Goal: Information Seeking & Learning: Learn about a topic

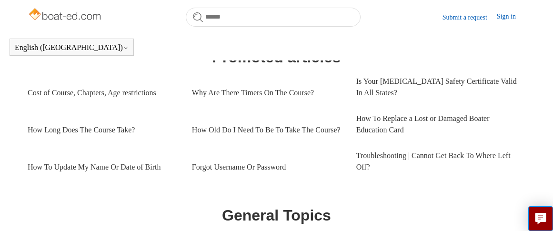
scroll to position [456, 0]
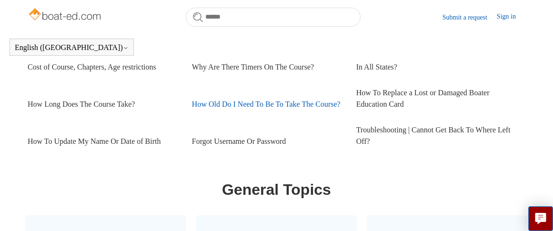
click at [241, 97] on link "How Old Do I Need To Be To Take The Course?" at bounding box center [267, 104] width 150 height 26
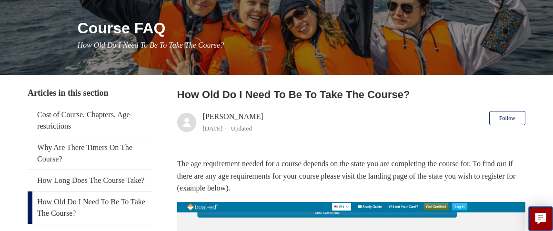
scroll to position [152, 0]
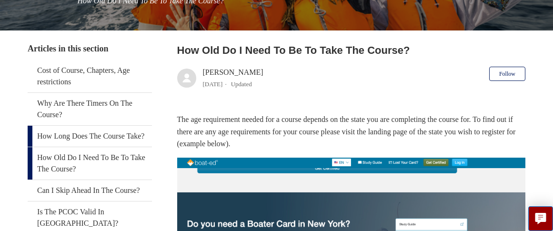
click at [91, 137] on link "How Long Does The Course Take?" at bounding box center [90, 136] width 124 height 21
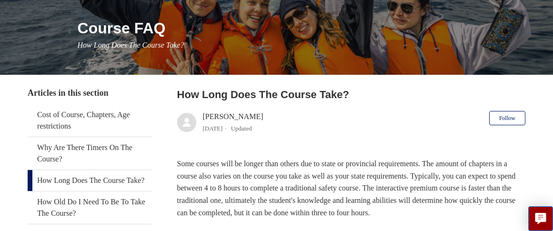
scroll to position [146, 0]
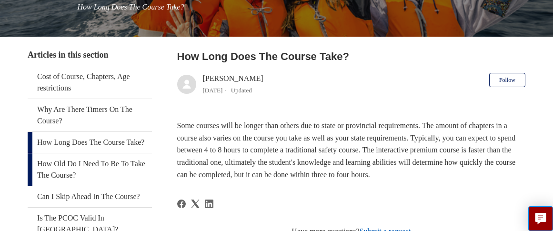
click at [61, 180] on link "How Old Do I Need To Be To Take The Course?" at bounding box center [90, 169] width 124 height 32
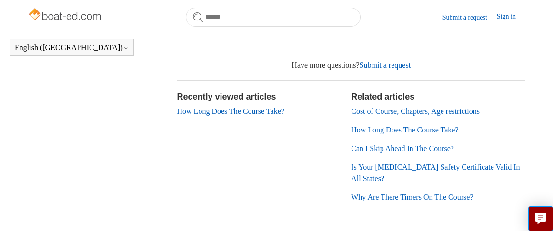
scroll to position [488, 0]
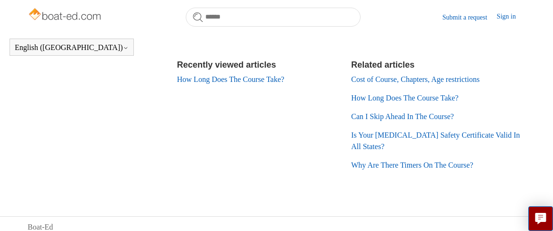
click at [404, 119] on link "Can I Skip Ahead In The Course?" at bounding box center [402, 116] width 103 height 8
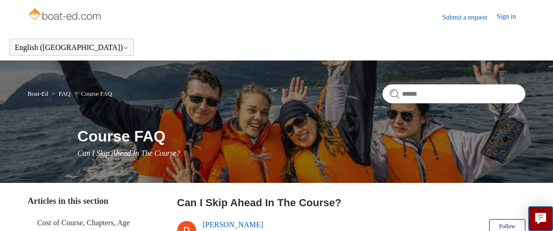
click at [501, 17] on link "Sign in" at bounding box center [511, 16] width 29 height 11
